Goal: Task Accomplishment & Management: Complete application form

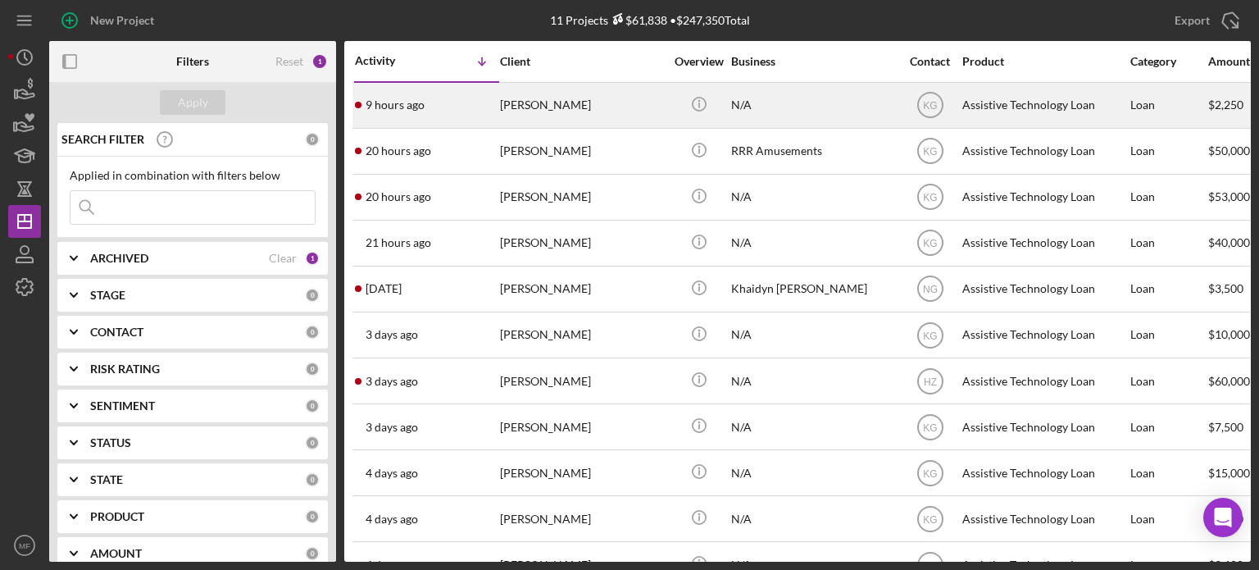
click at [641, 115] on div "[PERSON_NAME]" at bounding box center [582, 105] width 164 height 43
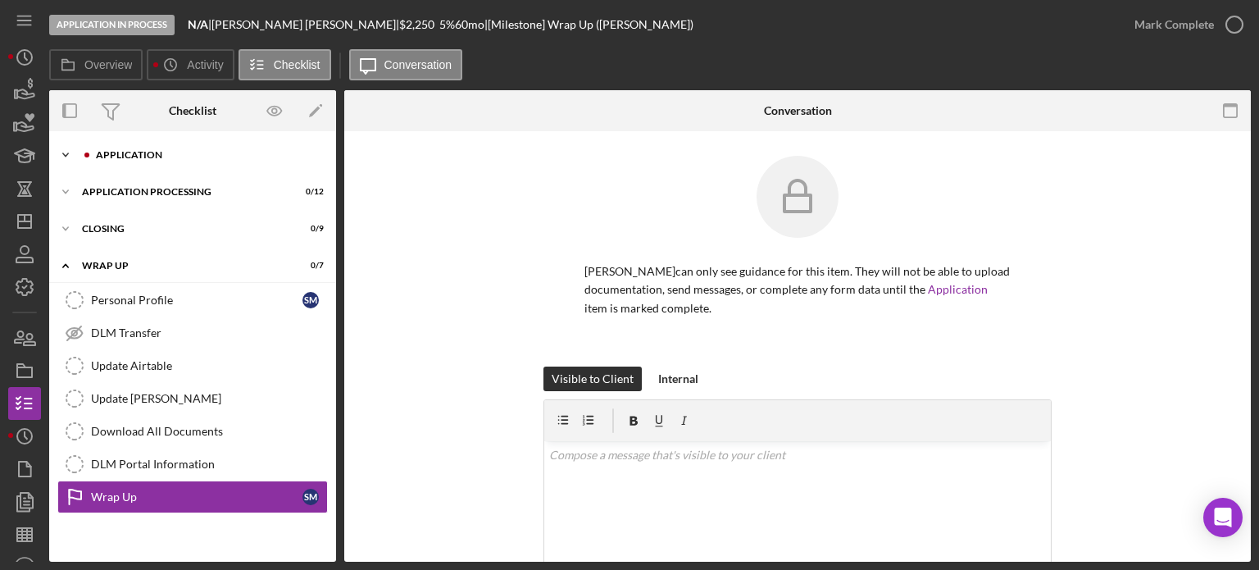
click at [151, 157] on div "Application" at bounding box center [206, 155] width 220 height 10
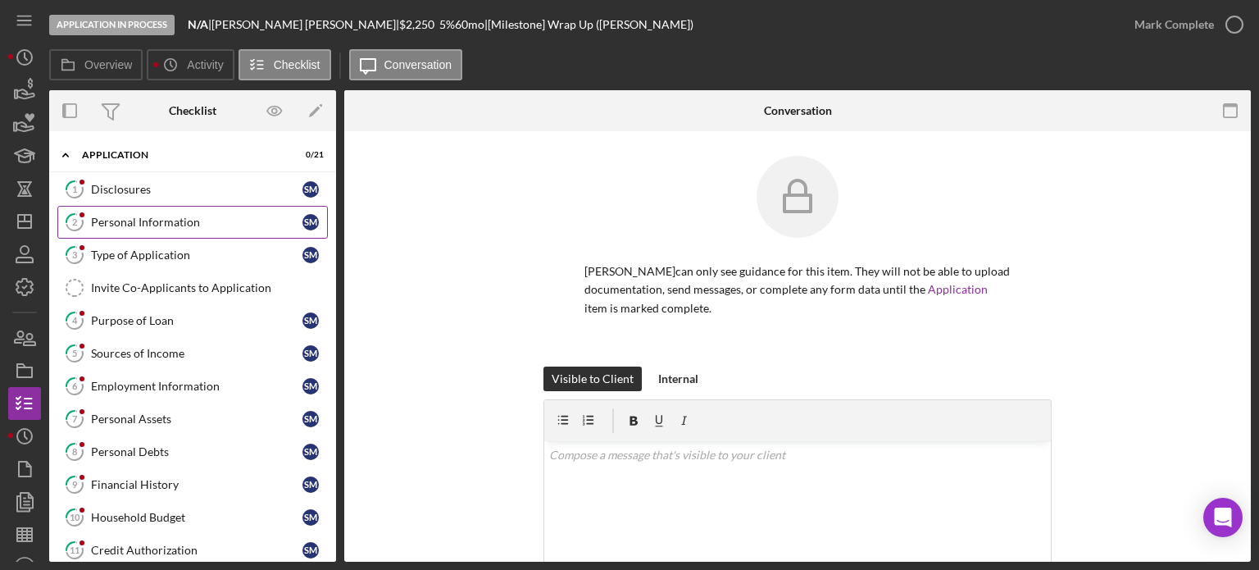
click at [148, 218] on div "Personal Information" at bounding box center [196, 222] width 211 height 13
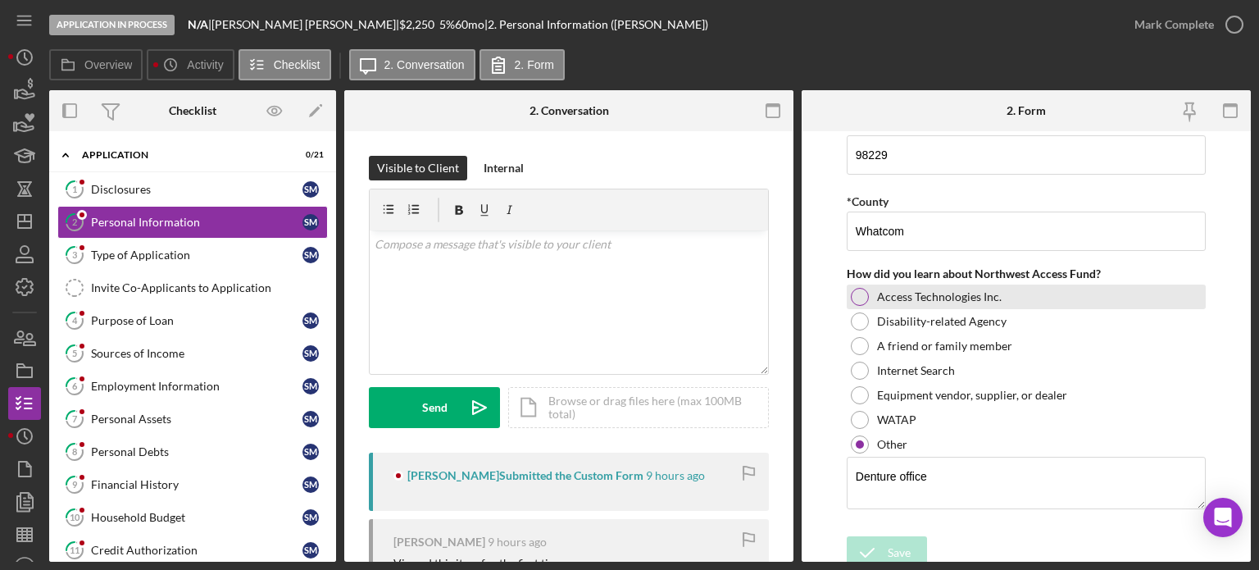
scroll to position [706, 0]
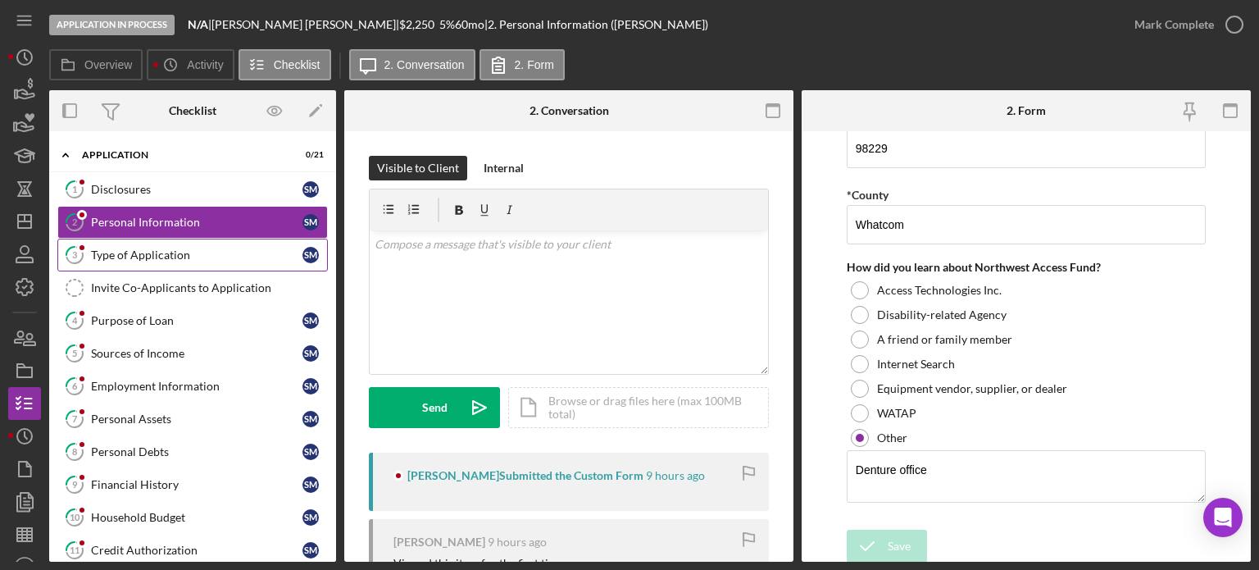
click at [140, 255] on div "Type of Application" at bounding box center [196, 254] width 211 height 13
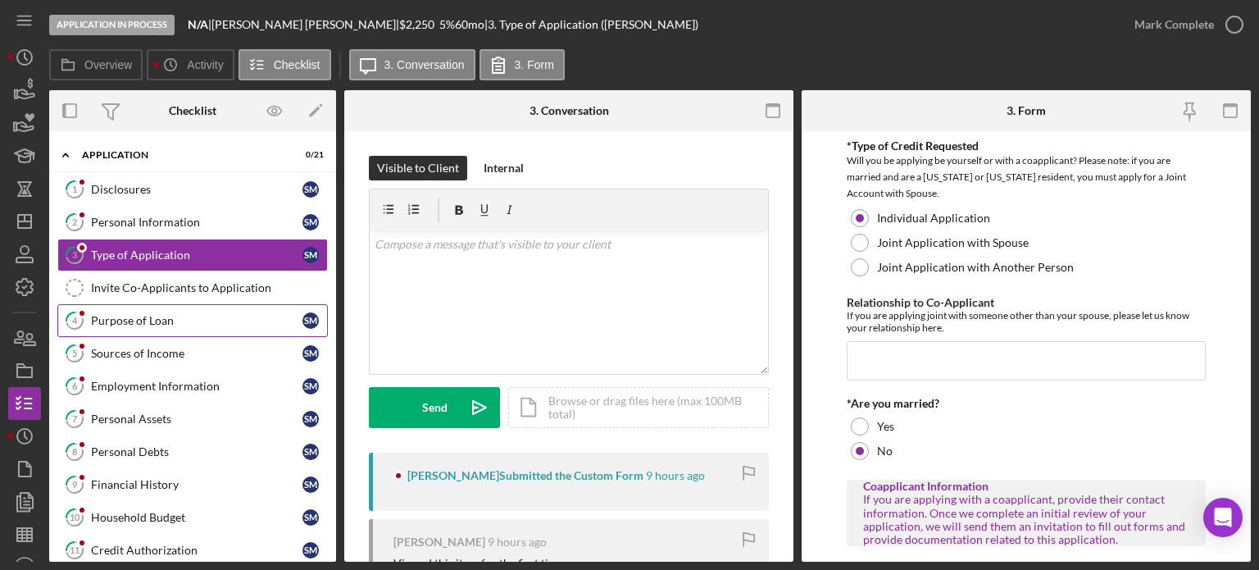
click at [144, 324] on div "Purpose of Loan" at bounding box center [196, 320] width 211 height 13
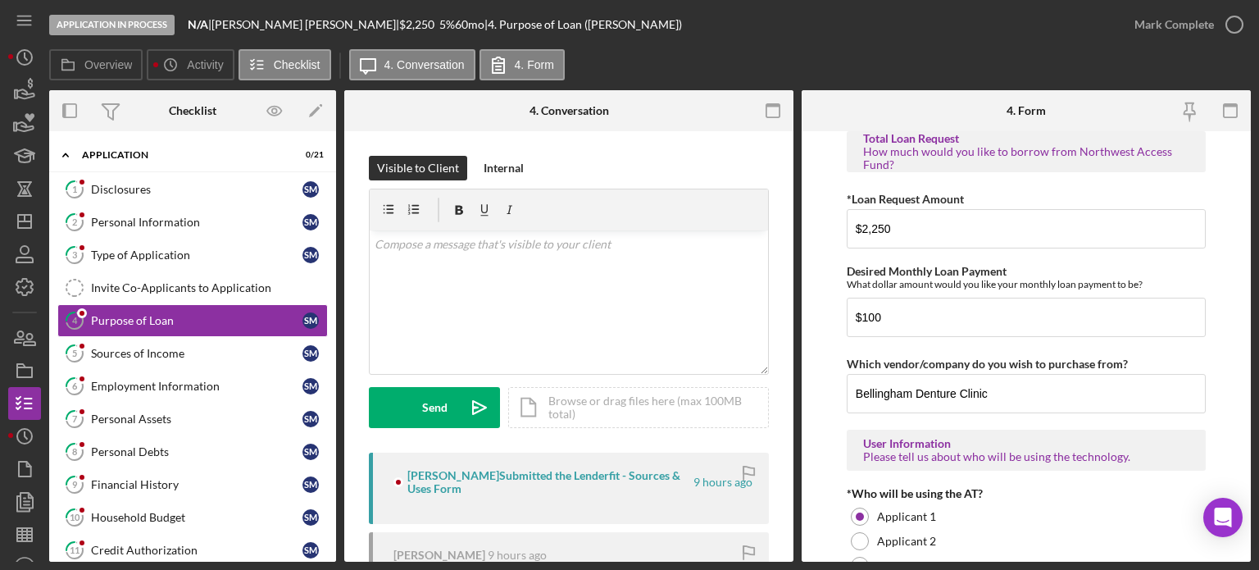
scroll to position [1066, 0]
